Goal: Navigation & Orientation: Find specific page/section

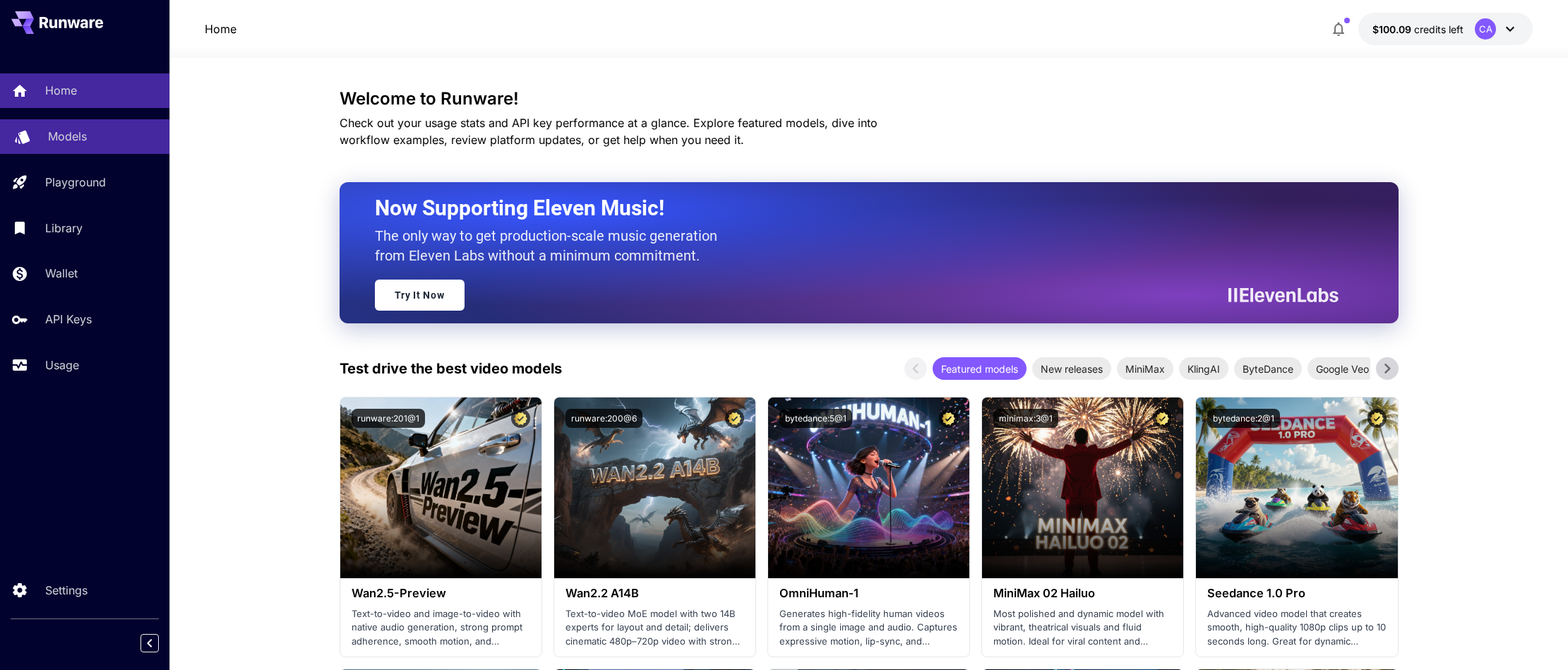
click at [104, 138] on div "Models" at bounding box center [102, 136] width 110 height 17
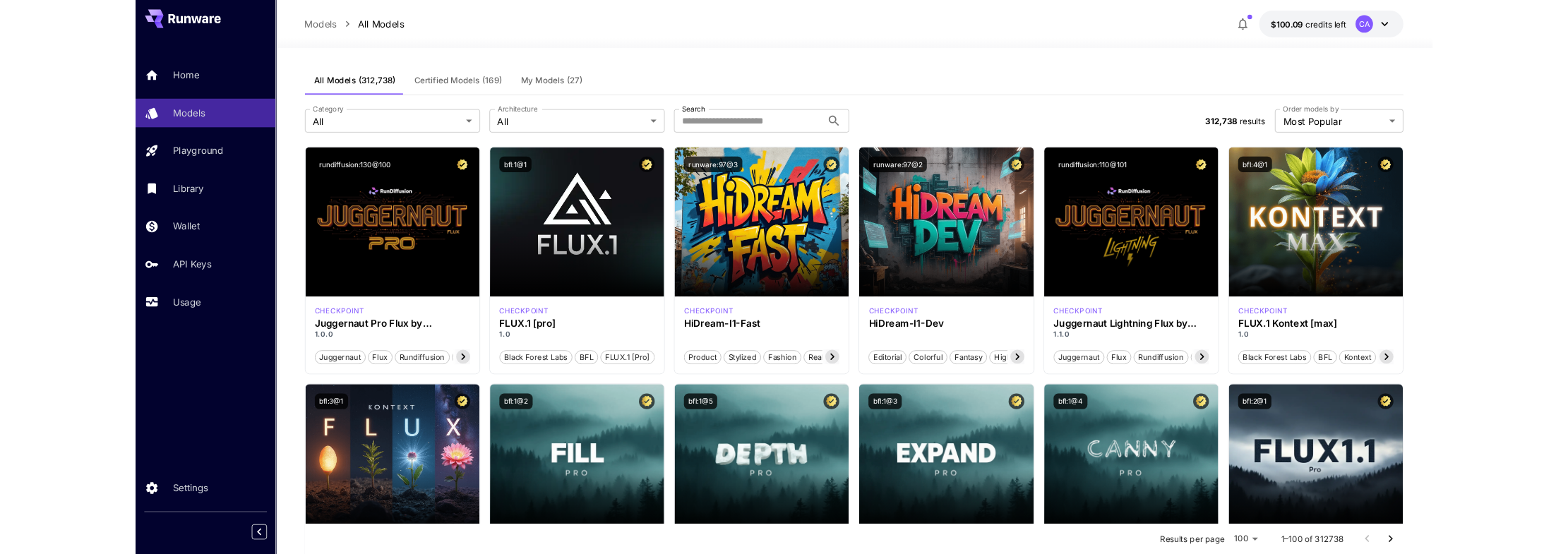
scroll to position [2, 0]
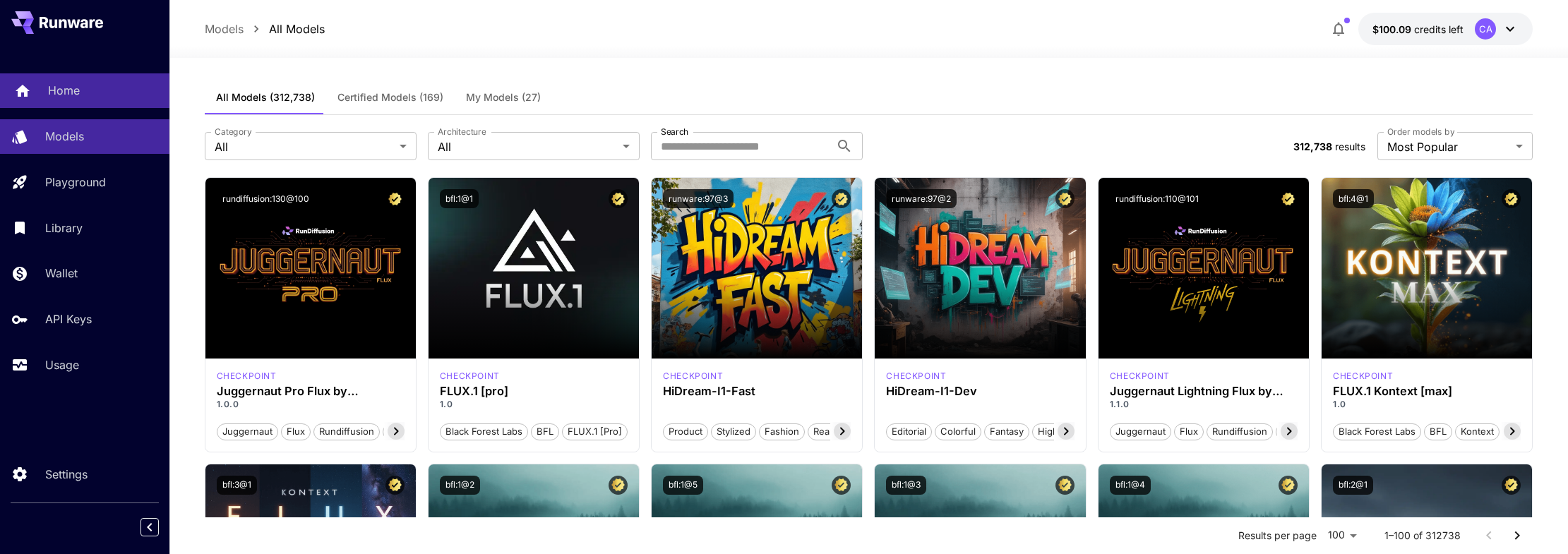
click at [81, 91] on div "Home" at bounding box center [102, 90] width 110 height 17
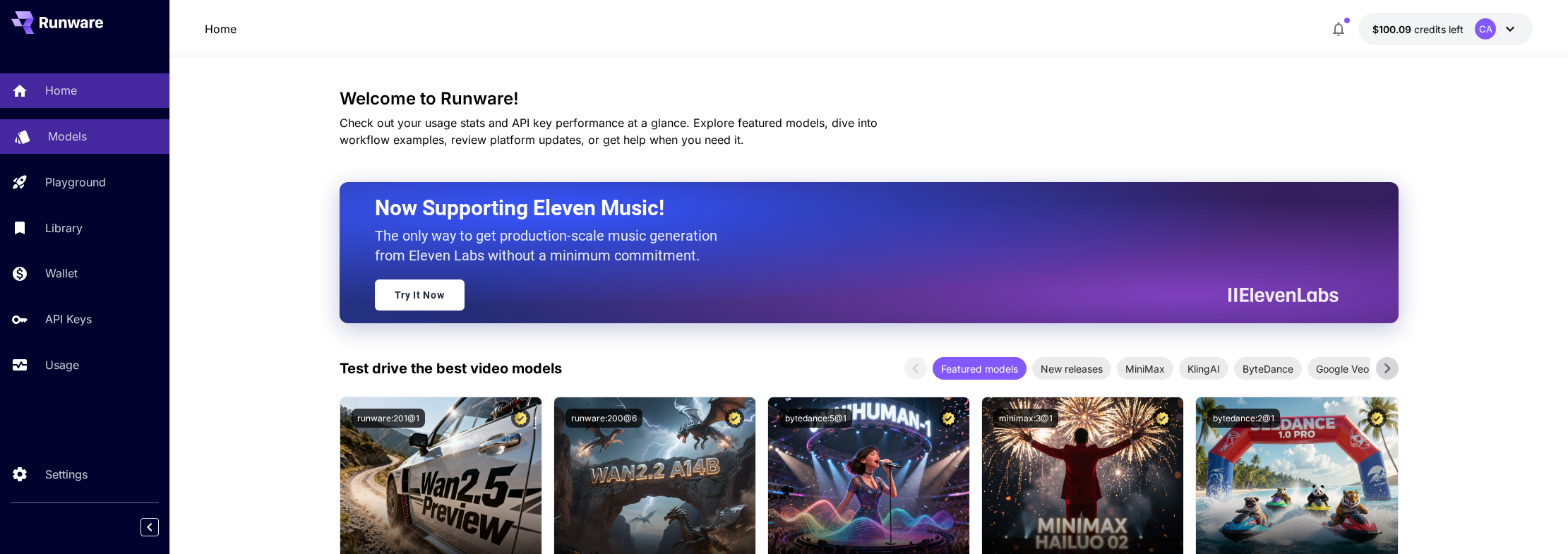
click at [117, 137] on div "Models" at bounding box center [102, 136] width 110 height 17
